Goal: Task Accomplishment & Management: Use online tool/utility

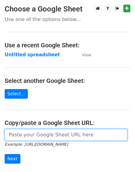
click at [38, 137] on input "url" at bounding box center [66, 135] width 123 height 12
paste input "https://docs.google.com/spreadsheets/d/13xQFaECkIn6r6YMnAUwcN4vQ7f4BNx54jlQOd3m…"
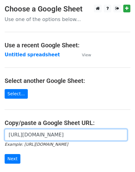
scroll to position [0, 138]
type input "https://docs.google.com/spreadsheets/d/13xQFaECkIn6r6YMnAUwcN4vQ7f4BNx54jlQOd3m…"
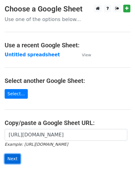
click at [18, 159] on input "Next" at bounding box center [13, 159] width 16 height 10
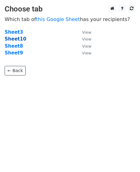
click at [12, 36] on strong "Sheet10" at bounding box center [16, 39] width 22 height 6
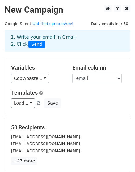
scroll to position [31, 0]
